Goal: Task Accomplishment & Management: Complete application form

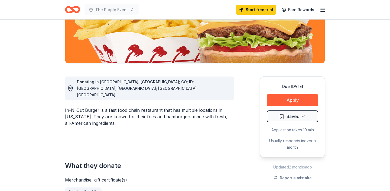
scroll to position [113, 0]
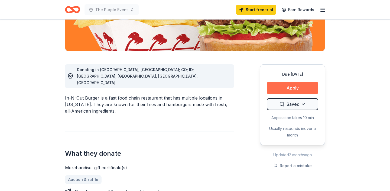
click at [291, 87] on button "Apply" at bounding box center [292, 88] width 51 height 12
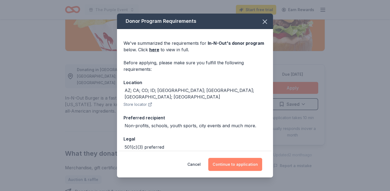
click at [243, 166] on button "Continue to application" at bounding box center [235, 164] width 54 height 13
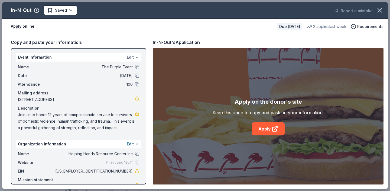
click at [132, 55] on button "Edit" at bounding box center [130, 57] width 7 height 6
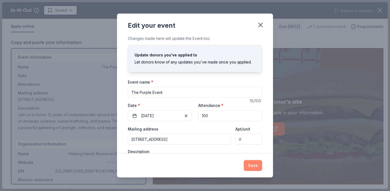
click at [255, 164] on button "Save" at bounding box center [253, 165] width 18 height 11
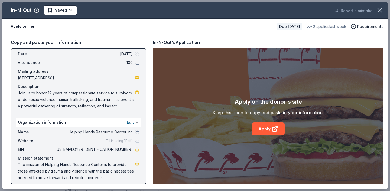
scroll to position [25, 0]
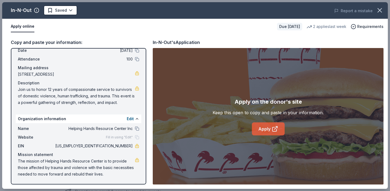
click at [261, 129] on link "Apply" at bounding box center [268, 128] width 33 height 13
click at [267, 128] on link "Apply" at bounding box center [268, 128] width 33 height 13
click at [209, 35] on div "Copy and paste your information: Event information Edit Name The Purple Event D…" at bounding box center [194, 111] width 385 height 154
click at [266, 128] on link "Apply" at bounding box center [268, 128] width 33 height 13
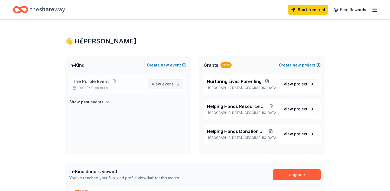
click at [158, 84] on span "View event" at bounding box center [162, 84] width 21 height 6
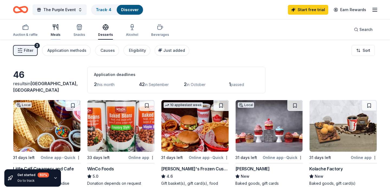
click at [57, 34] on div "Meals" at bounding box center [56, 34] width 10 height 4
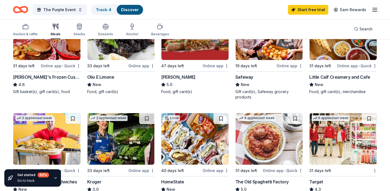
scroll to position [163, 0]
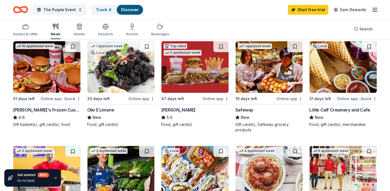
click at [29, 175] on div "Get started 60 %" at bounding box center [33, 174] width 32 height 5
click at [42, 176] on div "60 %" at bounding box center [43, 174] width 11 height 5
click at [55, 179] on icon "button" at bounding box center [55, 177] width 4 height 4
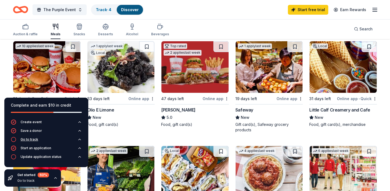
click at [23, 140] on div "Go to track" at bounding box center [30, 139] width 18 height 4
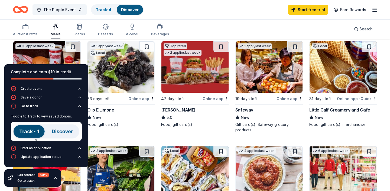
click at [25, 133] on img at bounding box center [46, 131] width 71 height 19
click at [14, 106] on icon "button" at bounding box center [13, 105] width 5 height 5
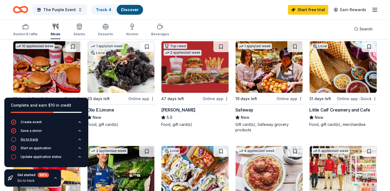
click at [14, 140] on icon "button" at bounding box center [13, 138] width 5 height 5
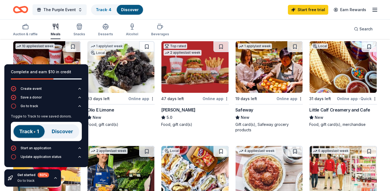
click at [31, 135] on img at bounding box center [46, 131] width 71 height 19
click at [31, 134] on img at bounding box center [46, 131] width 71 height 19
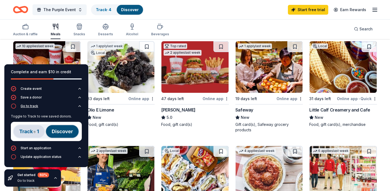
click at [35, 105] on div "Go to track" at bounding box center [30, 106] width 18 height 4
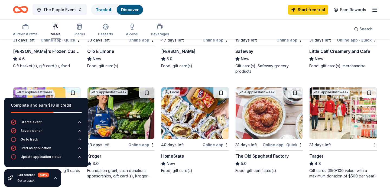
scroll to position [236, 0]
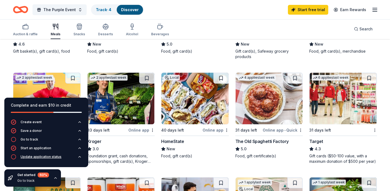
click at [34, 157] on div "Update application status" at bounding box center [41, 156] width 41 height 4
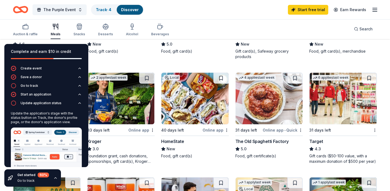
scroll to position [26, 0]
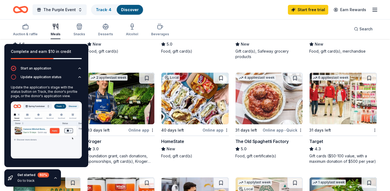
click at [45, 174] on div "60 %" at bounding box center [43, 174] width 11 height 5
click at [53, 143] on img at bounding box center [46, 129] width 71 height 57
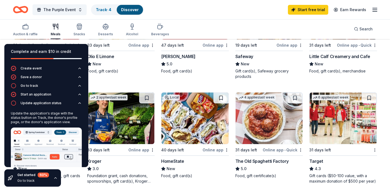
scroll to position [215, 0]
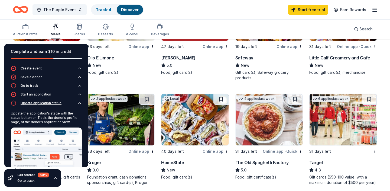
click at [15, 101] on icon "button" at bounding box center [13, 102] width 5 height 5
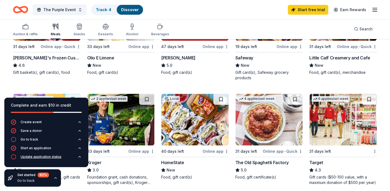
click at [38, 157] on div "Update application status" at bounding box center [41, 156] width 41 height 4
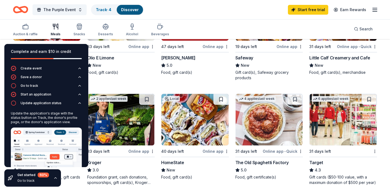
click at [126, 67] on div "New" at bounding box center [121, 65] width 68 height 6
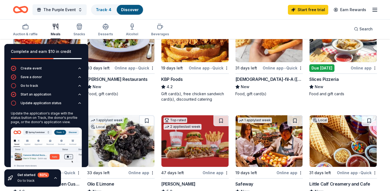
scroll to position [0, 0]
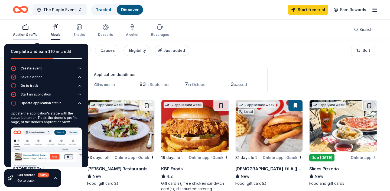
click at [29, 29] on div "button" at bounding box center [25, 27] width 25 height 6
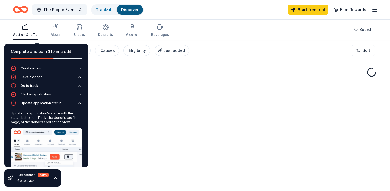
click at [54, 50] on div "Complete and earn $10 in credit" at bounding box center [46, 51] width 71 height 6
click at [201, 99] on div "Fetching donors, one moment..." at bounding box center [195, 135] width 390 height 191
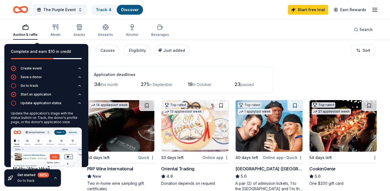
click at [272, 60] on div "Filter 2 Application methods Causes Eligibility Just added Sort" at bounding box center [195, 51] width 390 height 22
click at [105, 30] on div "Desserts" at bounding box center [105, 30] width 15 height 13
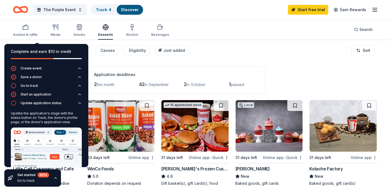
click at [54, 177] on icon "button" at bounding box center [55, 177] width 4 height 4
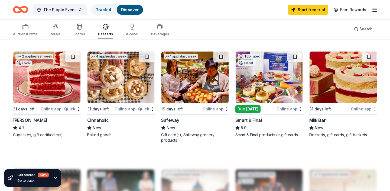
scroll to position [355, 0]
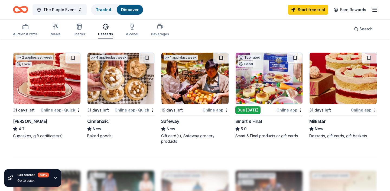
click at [266, 94] on img at bounding box center [268, 78] width 67 height 51
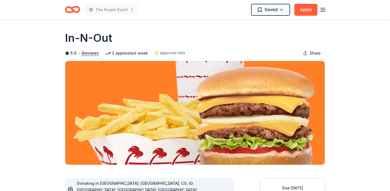
scroll to position [3, 0]
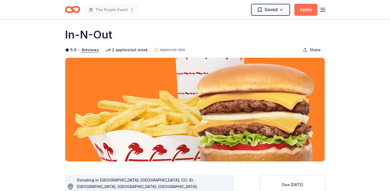
click at [298, 10] on button "Apply" at bounding box center [305, 10] width 23 height 12
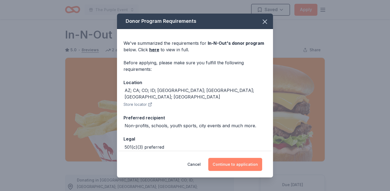
click at [232, 160] on button "Continue to application" at bounding box center [235, 164] width 54 height 13
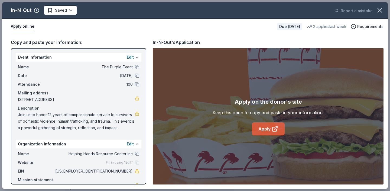
click at [258, 135] on link "Apply" at bounding box center [268, 128] width 33 height 13
click at [362, 27] on span "Requirements" at bounding box center [370, 26] width 26 height 6
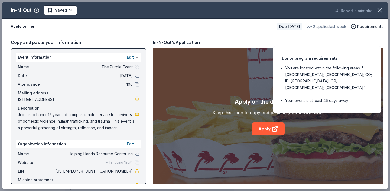
click at [255, 37] on div "Copy and paste your information: Event information Edit Name The Purple Event D…" at bounding box center [194, 111] width 385 height 154
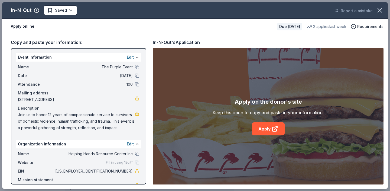
click at [112, 120] on span "Join us to honor 12 years of compassionate service to survivors of domestic vio…" at bounding box center [76, 120] width 117 height 19
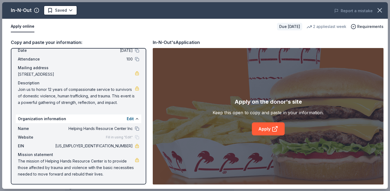
scroll to position [0, 0]
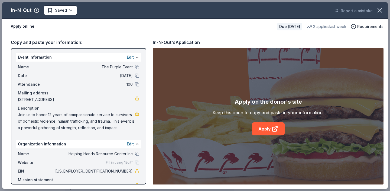
click at [27, 27] on button "Apply online" at bounding box center [23, 26] width 24 height 11
click at [264, 132] on link "Apply" at bounding box center [268, 128] width 33 height 13
click at [279, 129] on link "Apply" at bounding box center [268, 128] width 33 height 13
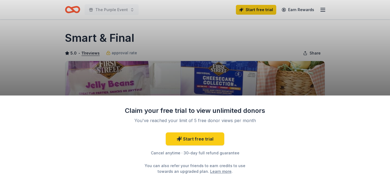
click at [341, 62] on div "Claim your free trial to view unlimited donors You've reached your limit of 5 f…" at bounding box center [195, 95] width 390 height 191
click at [182, 49] on div "Claim your free trial to view unlimited donors You've reached your limit of 5 f…" at bounding box center [195, 95] width 390 height 191
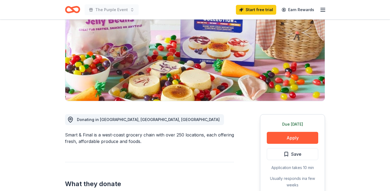
scroll to position [78, 0]
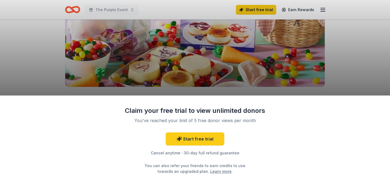
click at [291, 125] on div "Claim your free trial to view unlimited donors You've reached your limit of 5 f…" at bounding box center [195, 142] width 390 height 95
click at [342, 74] on div "Claim your free trial to view unlimited donors You've reached your limit of 5 f…" at bounding box center [195, 95] width 390 height 191
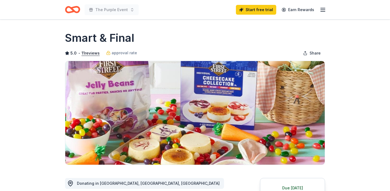
scroll to position [78, 0]
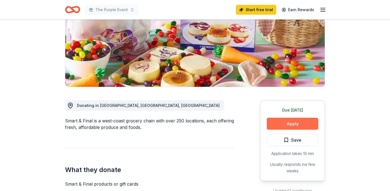
click at [304, 121] on button "Apply" at bounding box center [292, 123] width 51 height 12
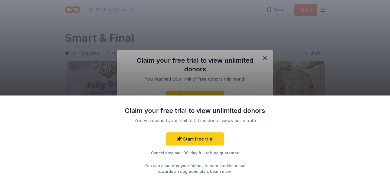
scroll to position [0, 0]
click at [266, 57] on div "Claim your free trial to view unlimited donors You've reached your limit of 5 f…" at bounding box center [195, 95] width 390 height 191
click at [371, 81] on div "Claim your free trial to view unlimited donors You've reached your limit of 5 f…" at bounding box center [195, 95] width 390 height 191
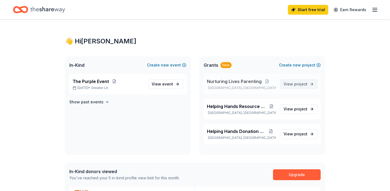
click at [297, 87] on link "View project" at bounding box center [298, 84] width 37 height 10
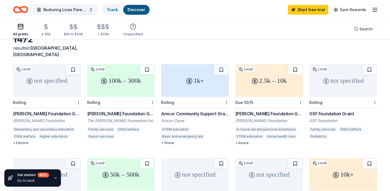
scroll to position [35, 0]
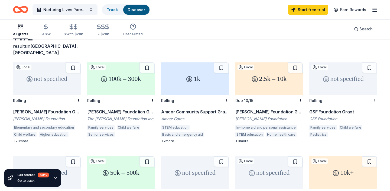
click at [59, 83] on div "not specified" at bounding box center [47, 78] width 68 height 32
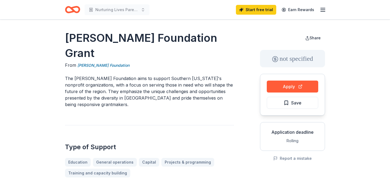
scroll to position [1, 0]
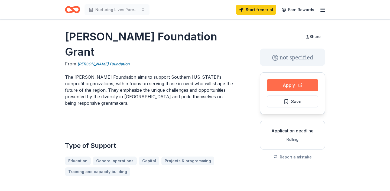
click at [299, 86] on button "Apply" at bounding box center [292, 85] width 51 height 12
